Goal: Transaction & Acquisition: Purchase product/service

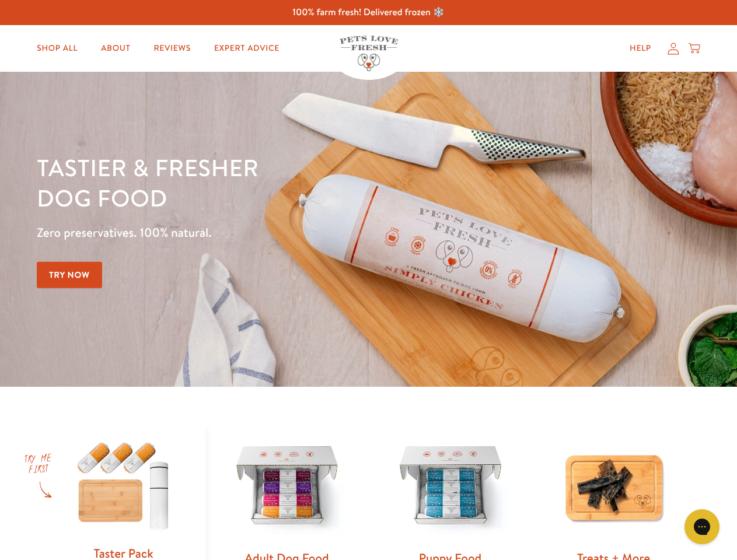
click at [368, 280] on div "Tastier & fresher dog food Zero preservatives. 100% natural. Try Now" at bounding box center [258, 229] width 443 height 154
click at [702, 527] on icon "Gorgias live chat" at bounding box center [701, 526] width 11 height 11
